Goal: Book appointment/travel/reservation

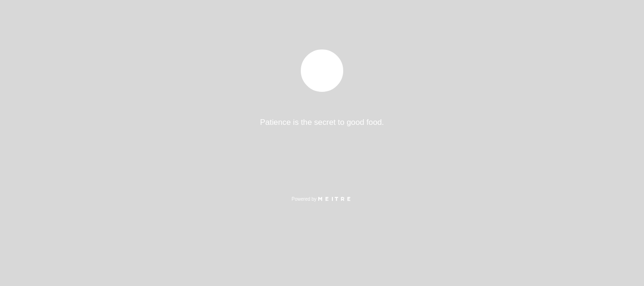
select select "es"
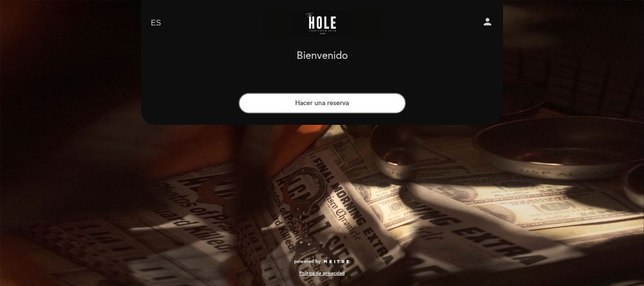
click at [329, 103] on button "Hacer una reserva" at bounding box center [322, 103] width 167 height 21
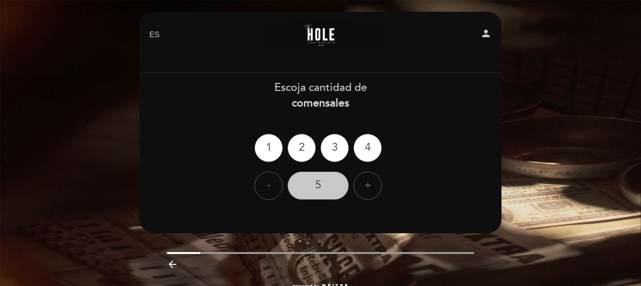
click at [309, 181] on div "5" at bounding box center [318, 186] width 61 height 28
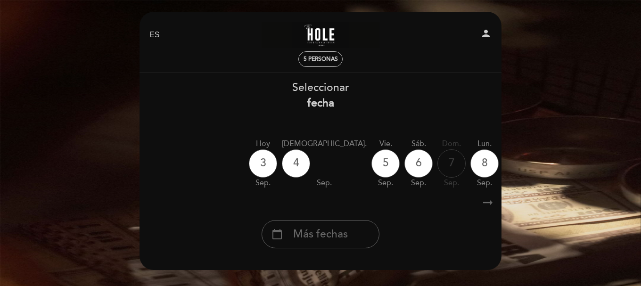
click at [492, 202] on icon "arrow_right_alt" at bounding box center [488, 203] width 14 height 20
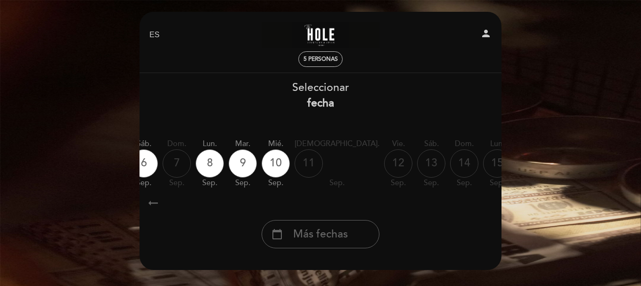
scroll to position [0, 0]
click at [401, 168] on div "[DATE] [DATE] [DATE] [DATE] [DATE] [DATE] [DATE] [DATE] [DATE] jue. sep." at bounding box center [320, 163] width 363 height 59
click at [366, 166] on div "[DATE] [DATE] [DATE] [DATE] [DATE] [DATE] [DATE] [DATE] [DATE] jue. sep." at bounding box center [320, 163] width 363 height 59
click at [315, 233] on span "Más fechas" at bounding box center [320, 235] width 55 height 16
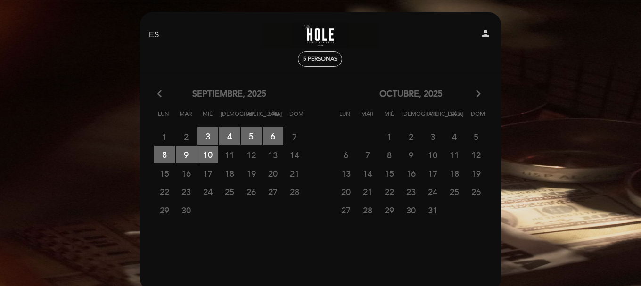
click at [276, 155] on span "13" at bounding box center [273, 154] width 21 height 17
click at [275, 155] on span "13" at bounding box center [273, 154] width 21 height 17
